Goal: Information Seeking & Learning: Learn about a topic

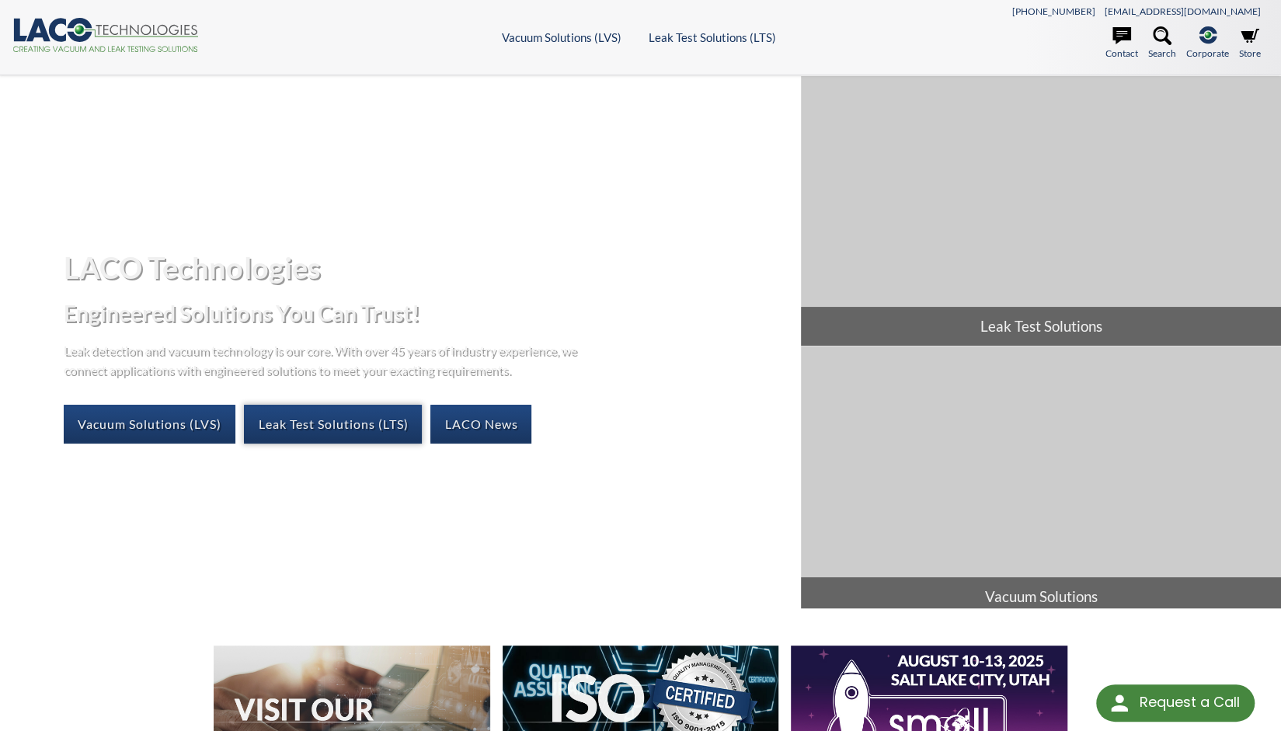
click at [331, 418] on link "Leak Test Solutions (LTS)" at bounding box center [333, 424] width 178 height 39
select select "Language Translate Widget"
click at [131, 422] on link "Vacuum Solutions (LVS)" at bounding box center [150, 424] width 172 height 39
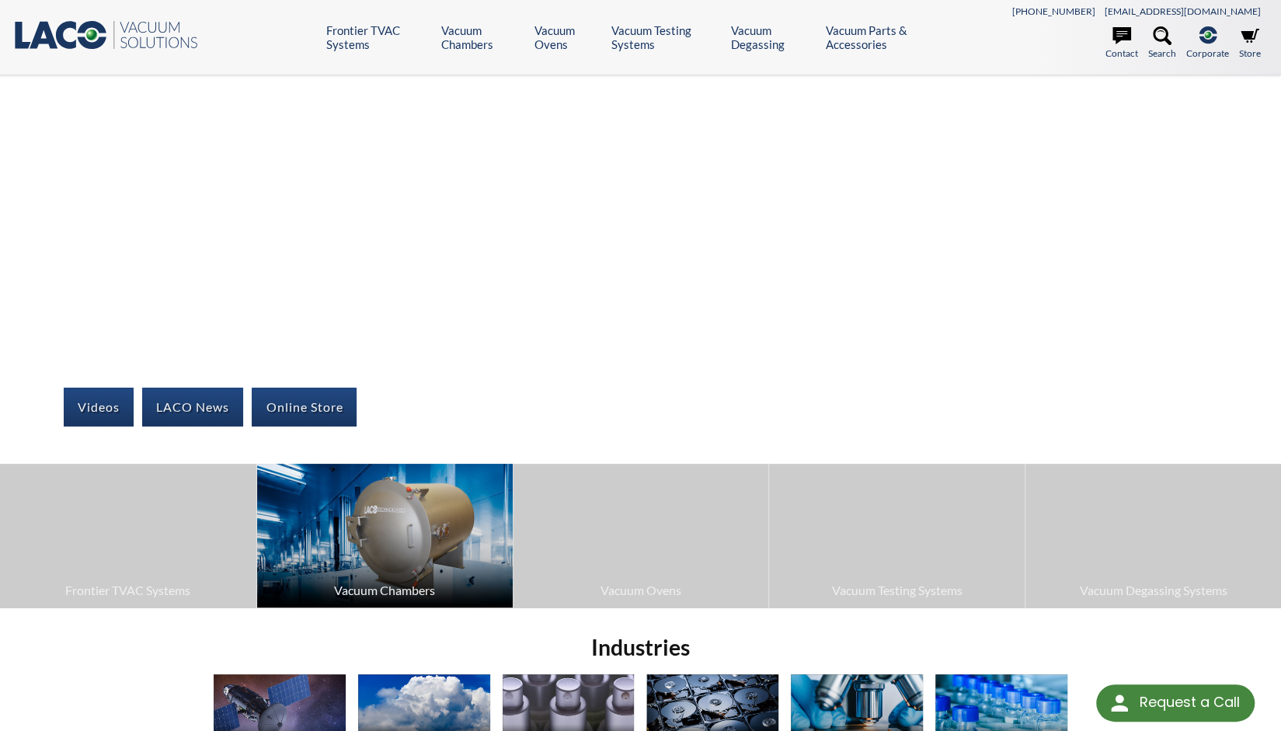
click at [416, 548] on img at bounding box center [385, 536] width 256 height 144
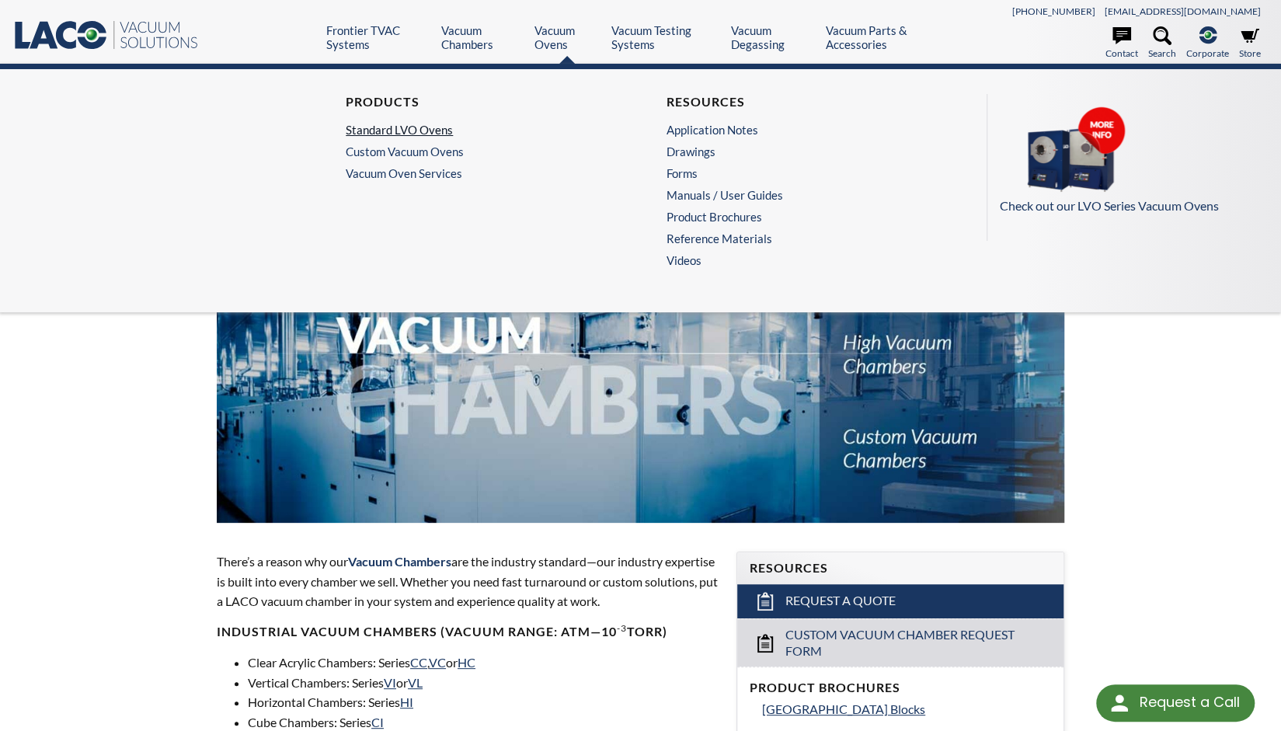
click at [404, 124] on link "Standard LVO Ovens" at bounding box center [476, 130] width 261 height 14
click at [554, 40] on link "Vacuum Ovens" at bounding box center [566, 37] width 65 height 28
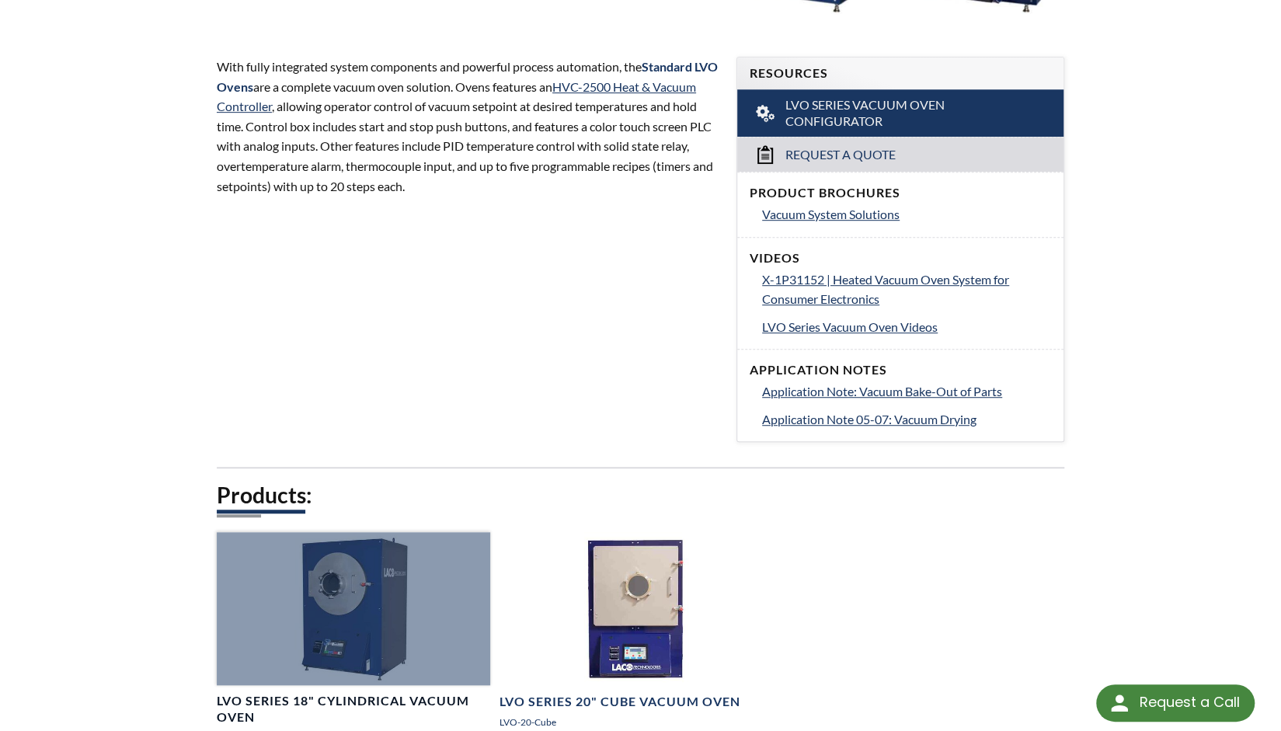
scroll to position [388, 0]
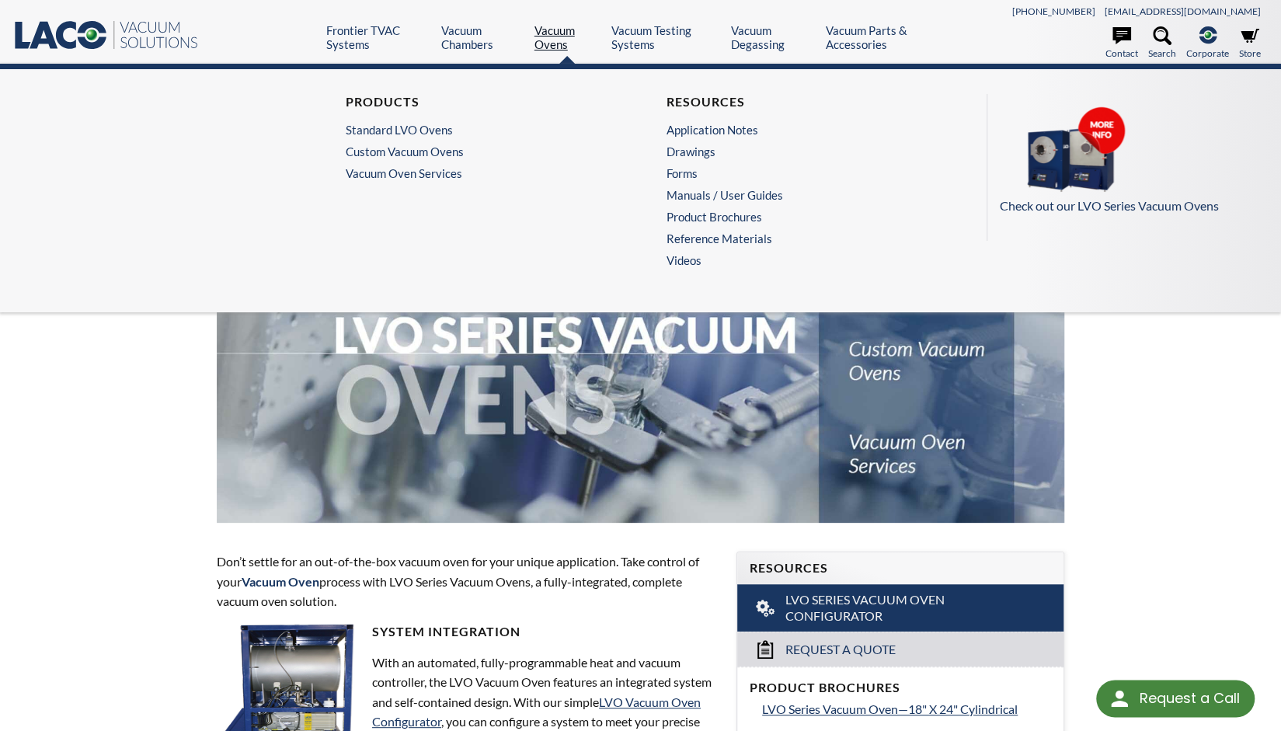
select select "Language Translate Widget"
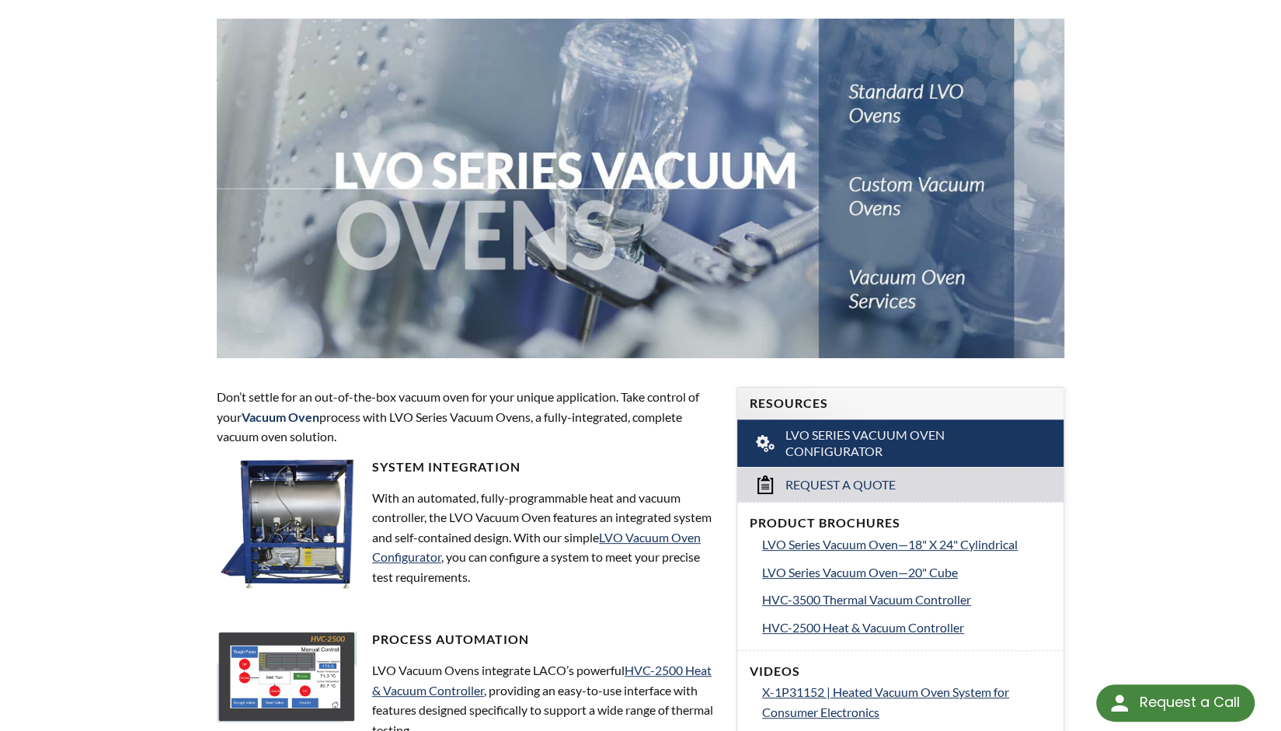
scroll to position [155, 0]
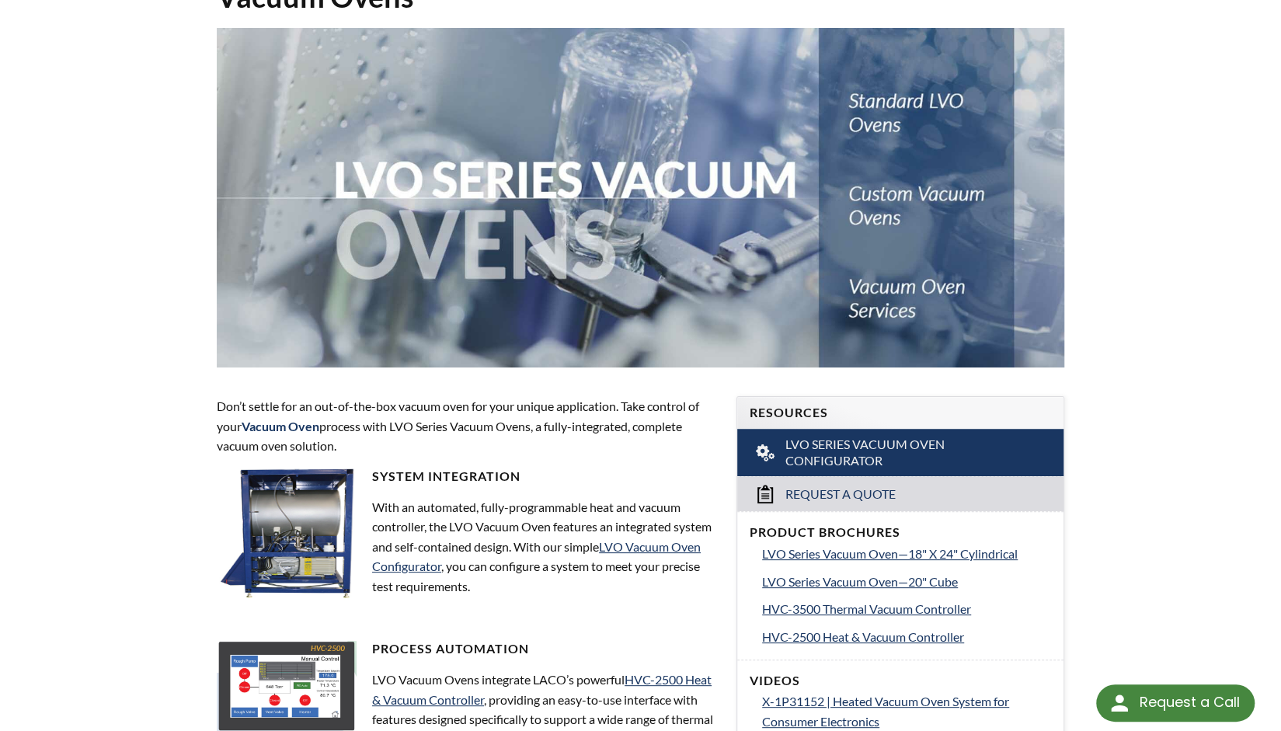
click at [903, 189] on img at bounding box center [641, 197] width 848 height 339
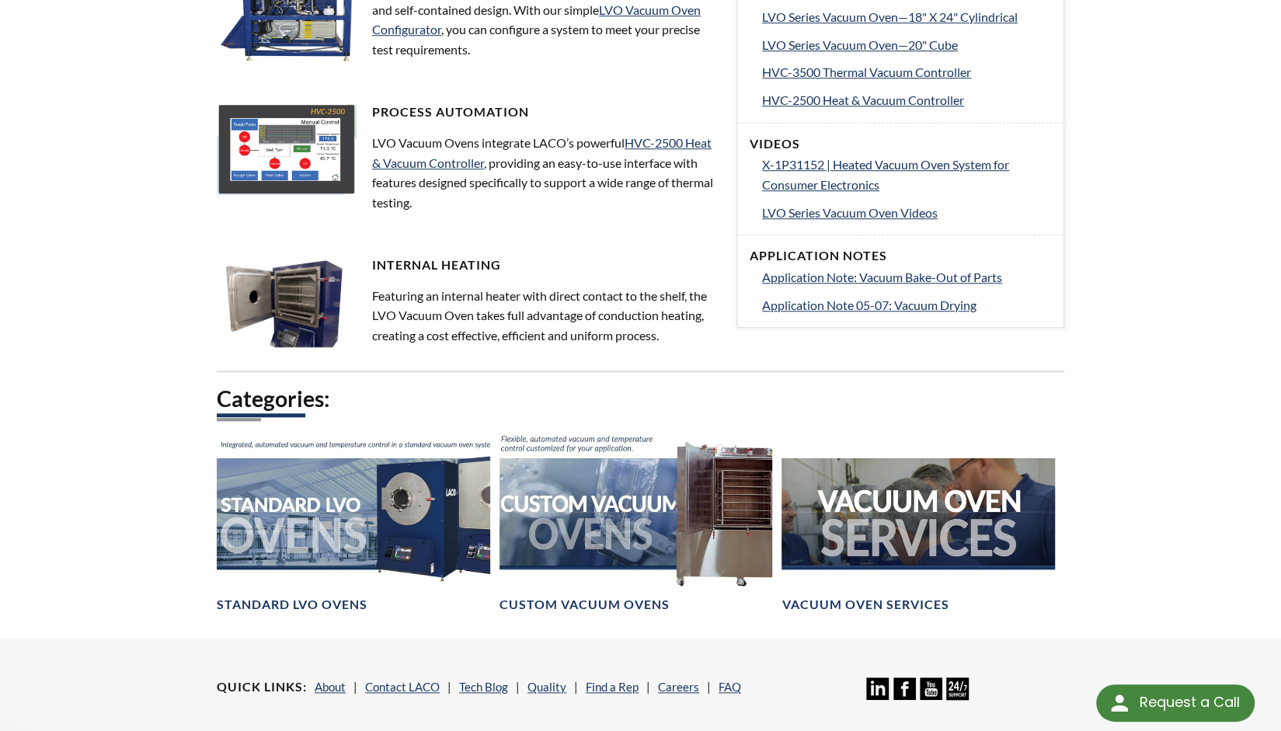
scroll to position [699, 0]
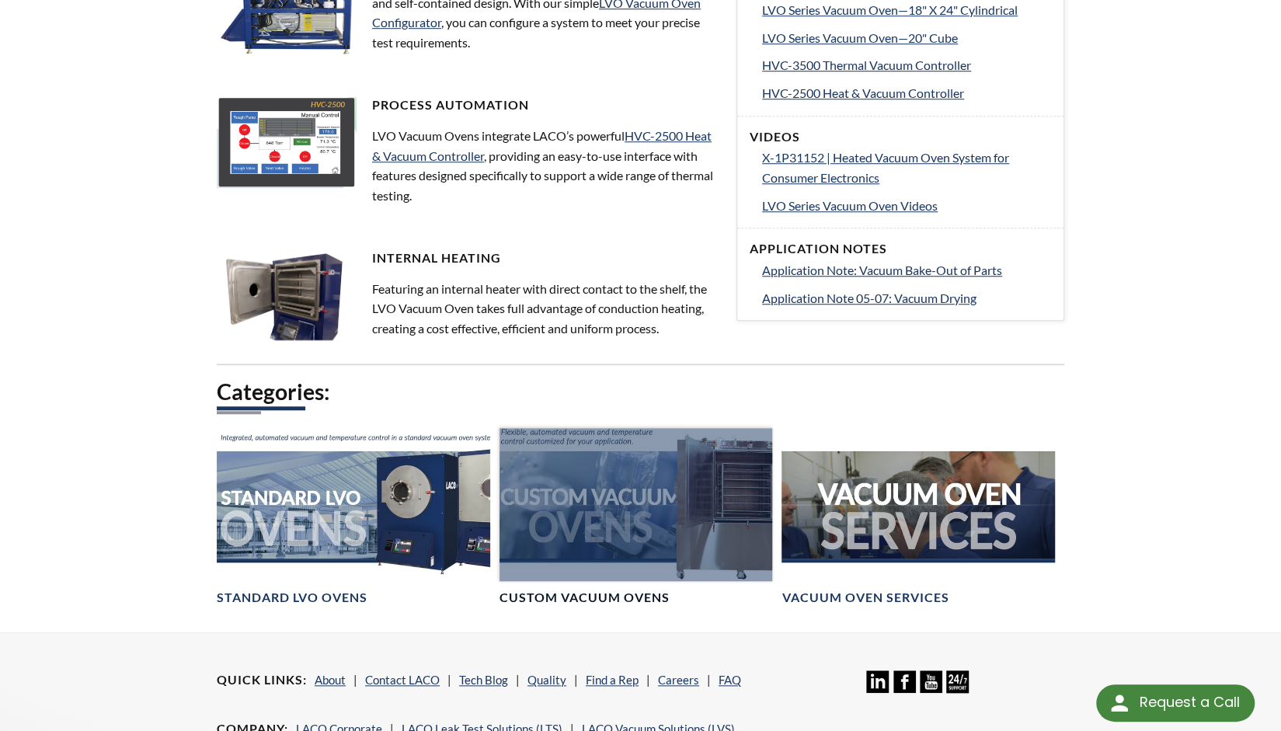
click at [683, 496] on div at bounding box center [635, 504] width 273 height 153
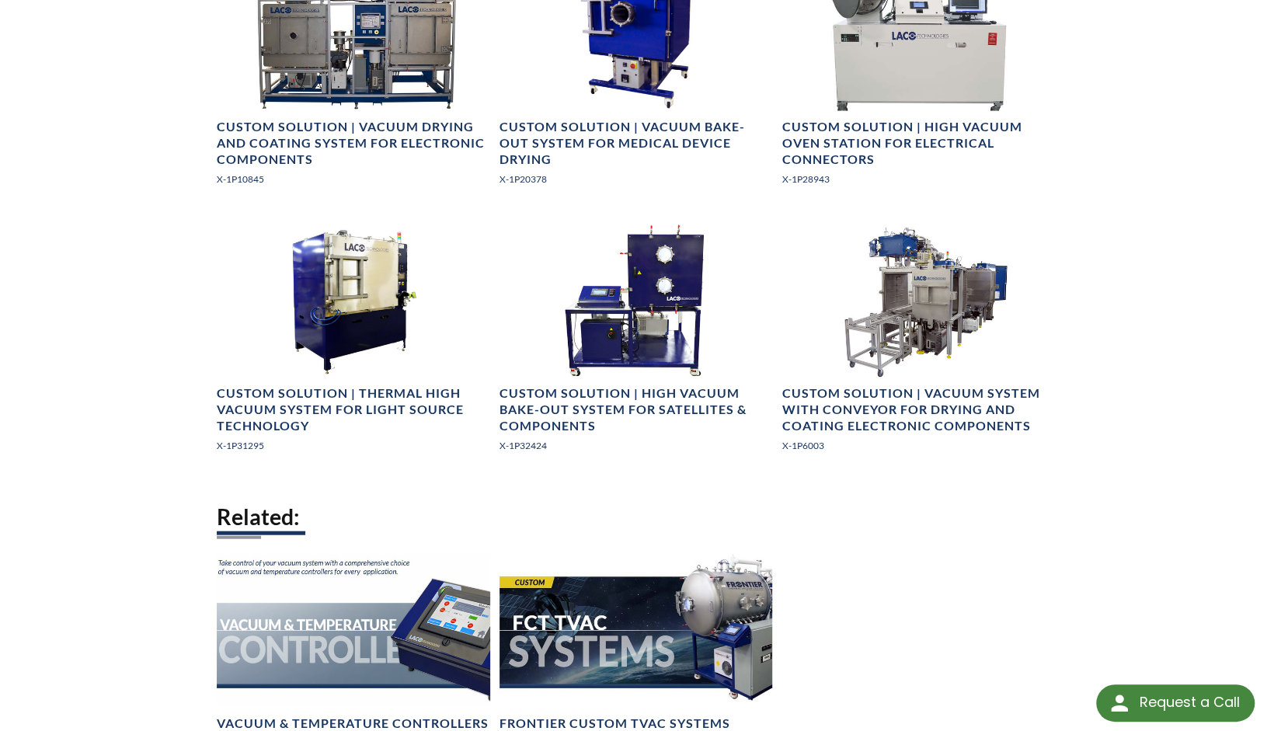
scroll to position [2408, 0]
